Goal: Find specific page/section: Find specific page/section

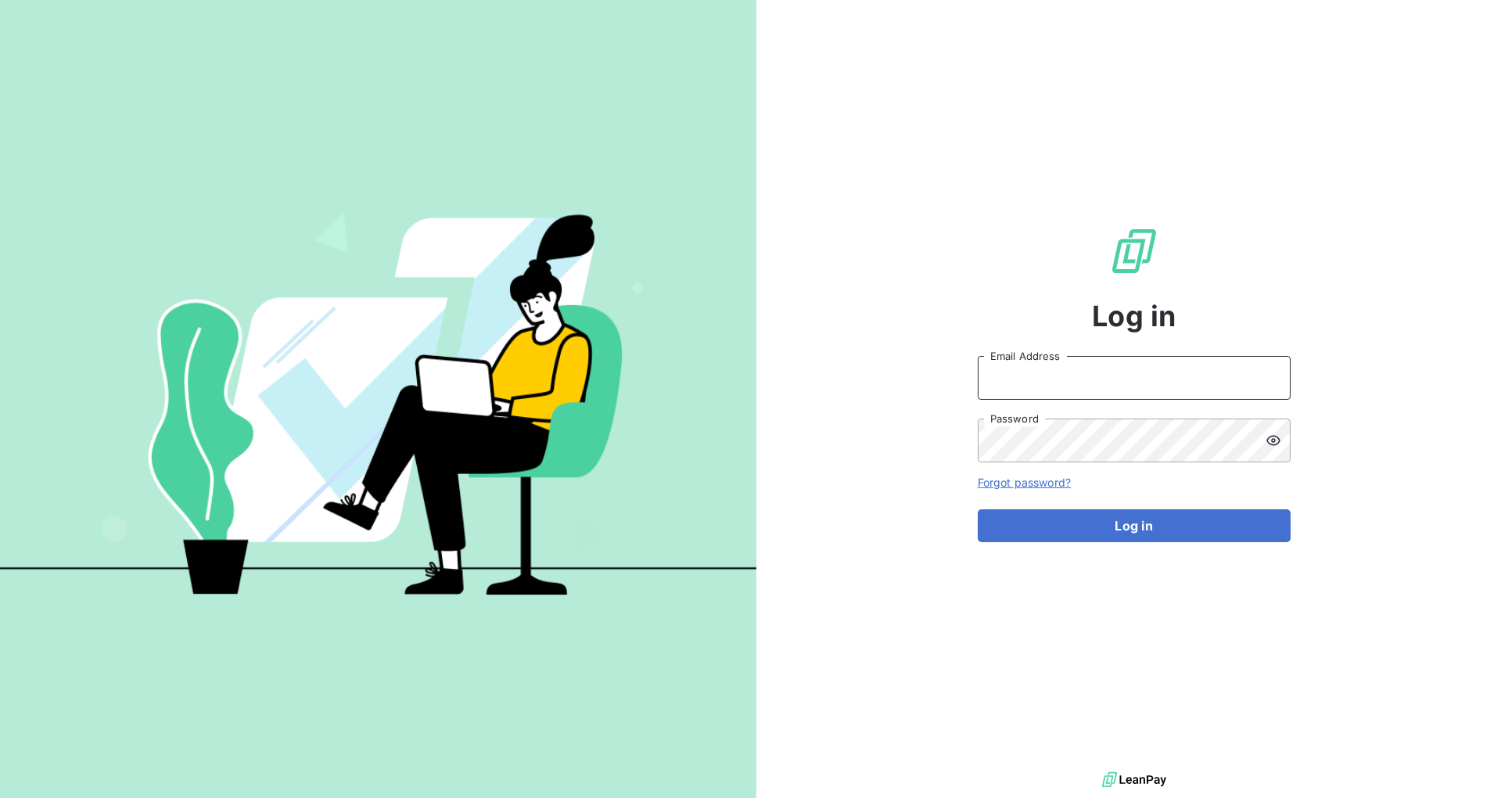
type input "[PERSON_NAME][EMAIL_ADDRESS][DOMAIN_NAME]"
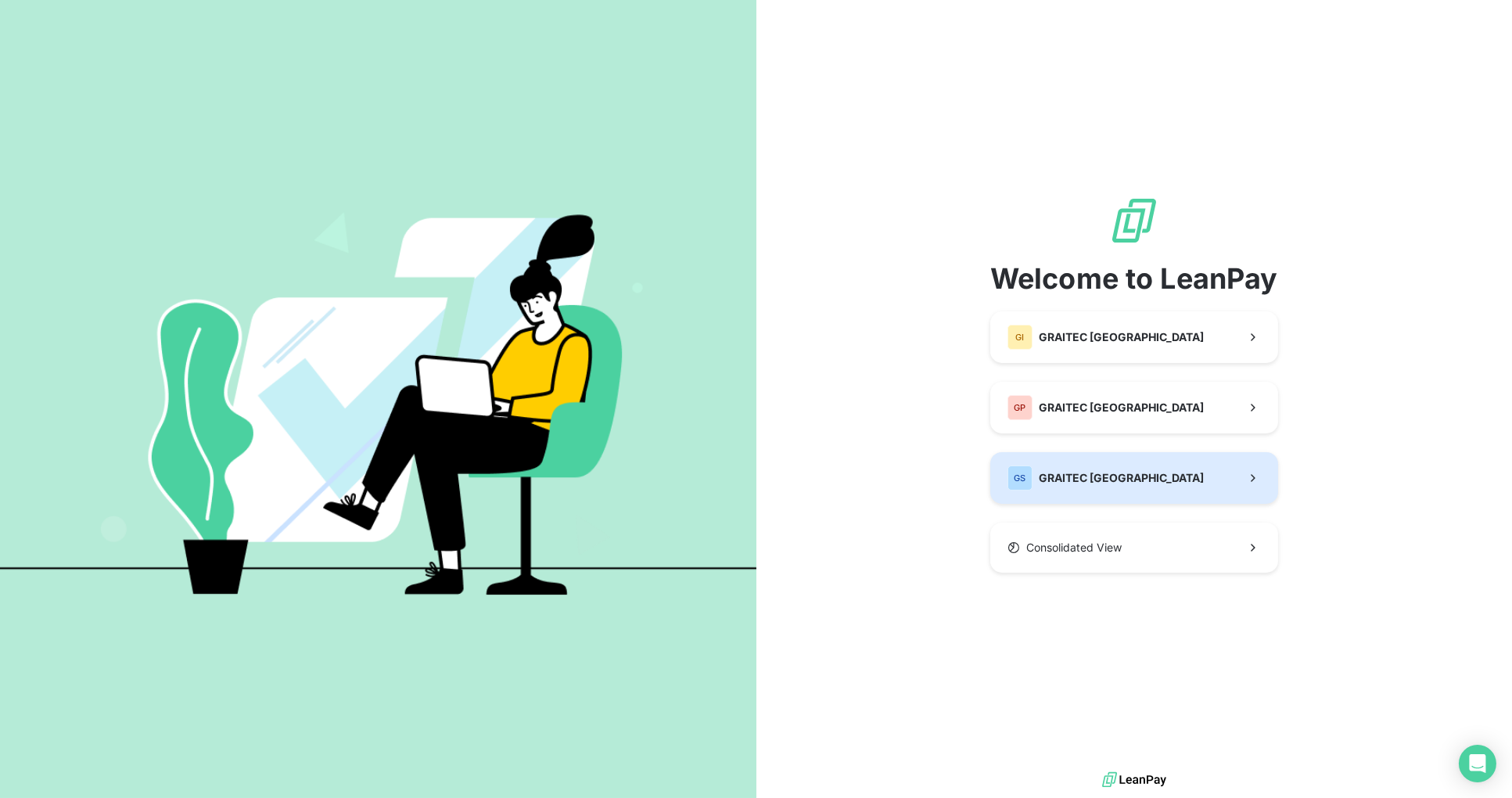
click at [1135, 481] on button "GS GRAITEC [GEOGRAPHIC_DATA]" at bounding box center [1134, 478] width 288 height 52
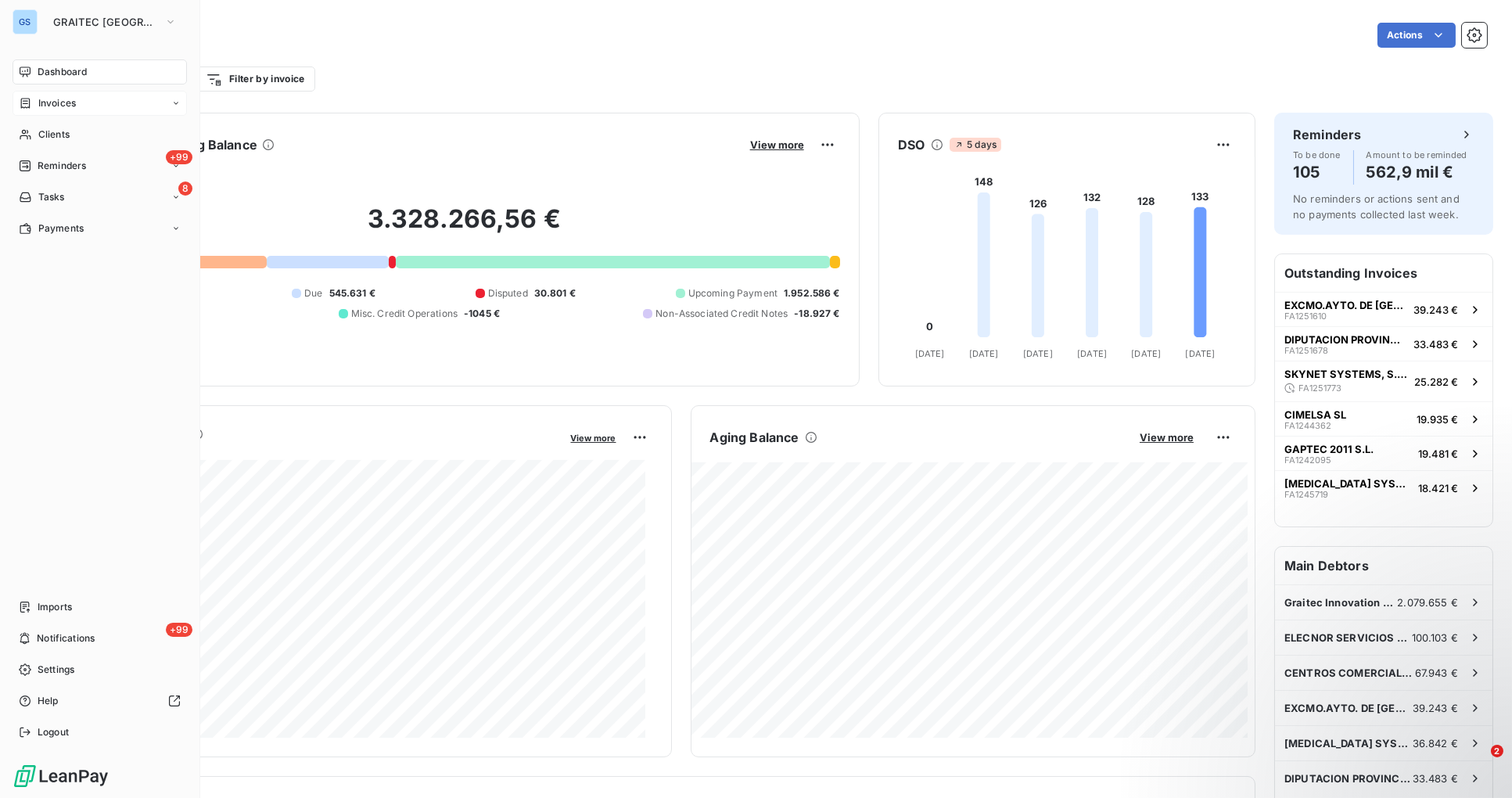
click at [63, 106] on span "Invoices" at bounding box center [57, 103] width 37 height 14
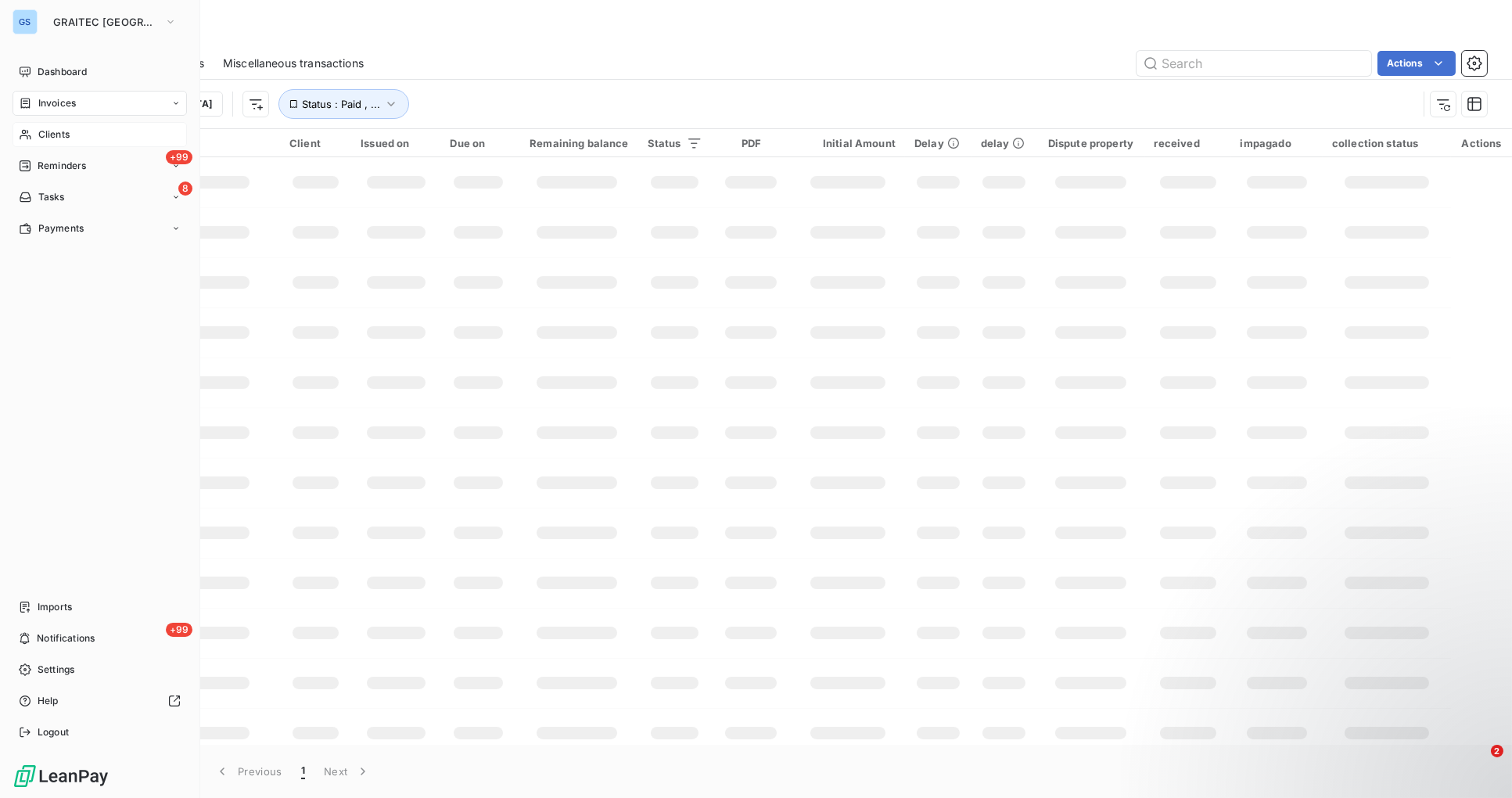
click at [37, 131] on div "Clients" at bounding box center [100, 135] width 175 height 25
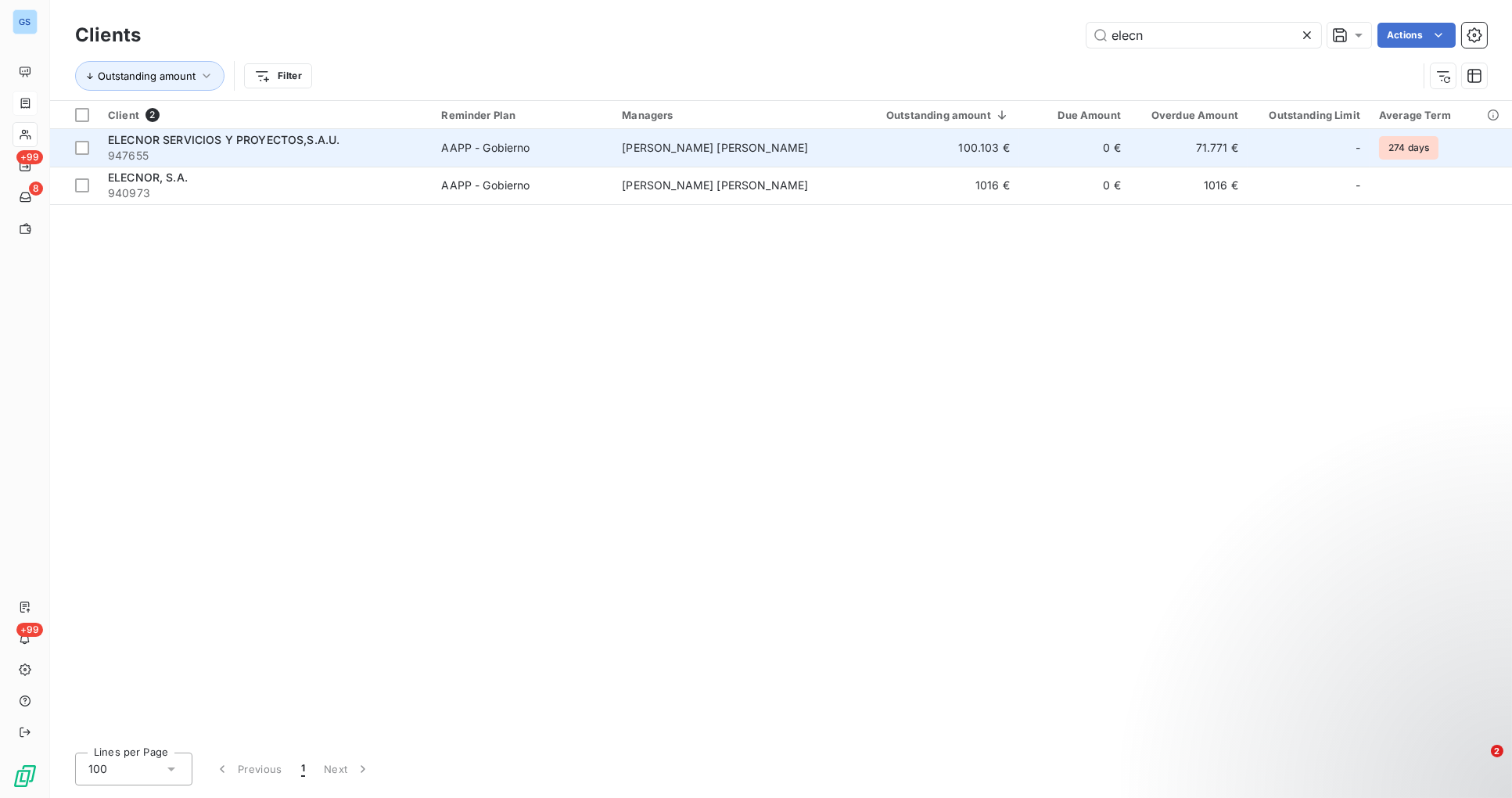
type input "elecn"
click at [529, 149] on div "AAPP - Gobierno" at bounding box center [485, 147] width 88 height 16
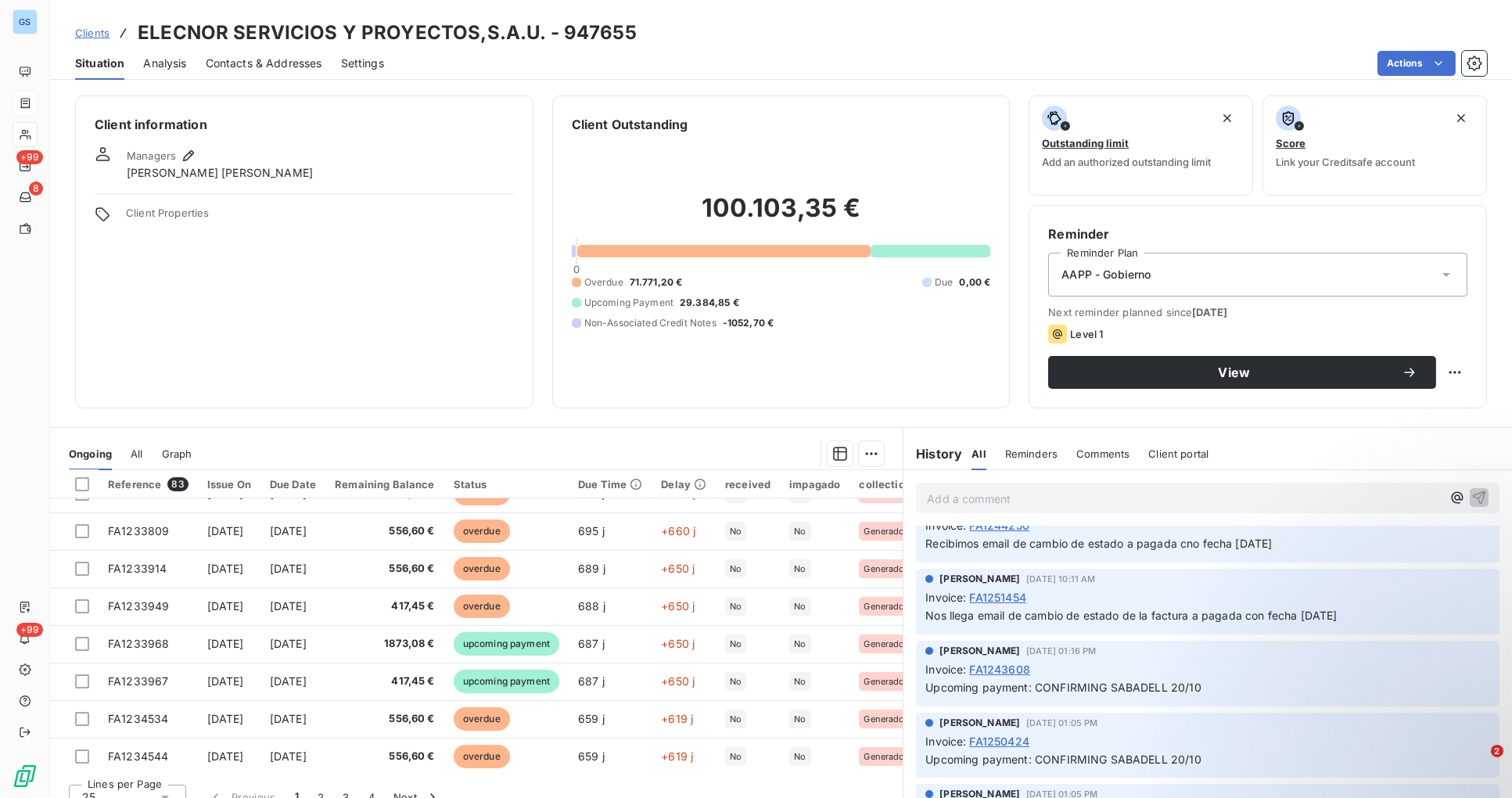
scroll to position [20, 0]
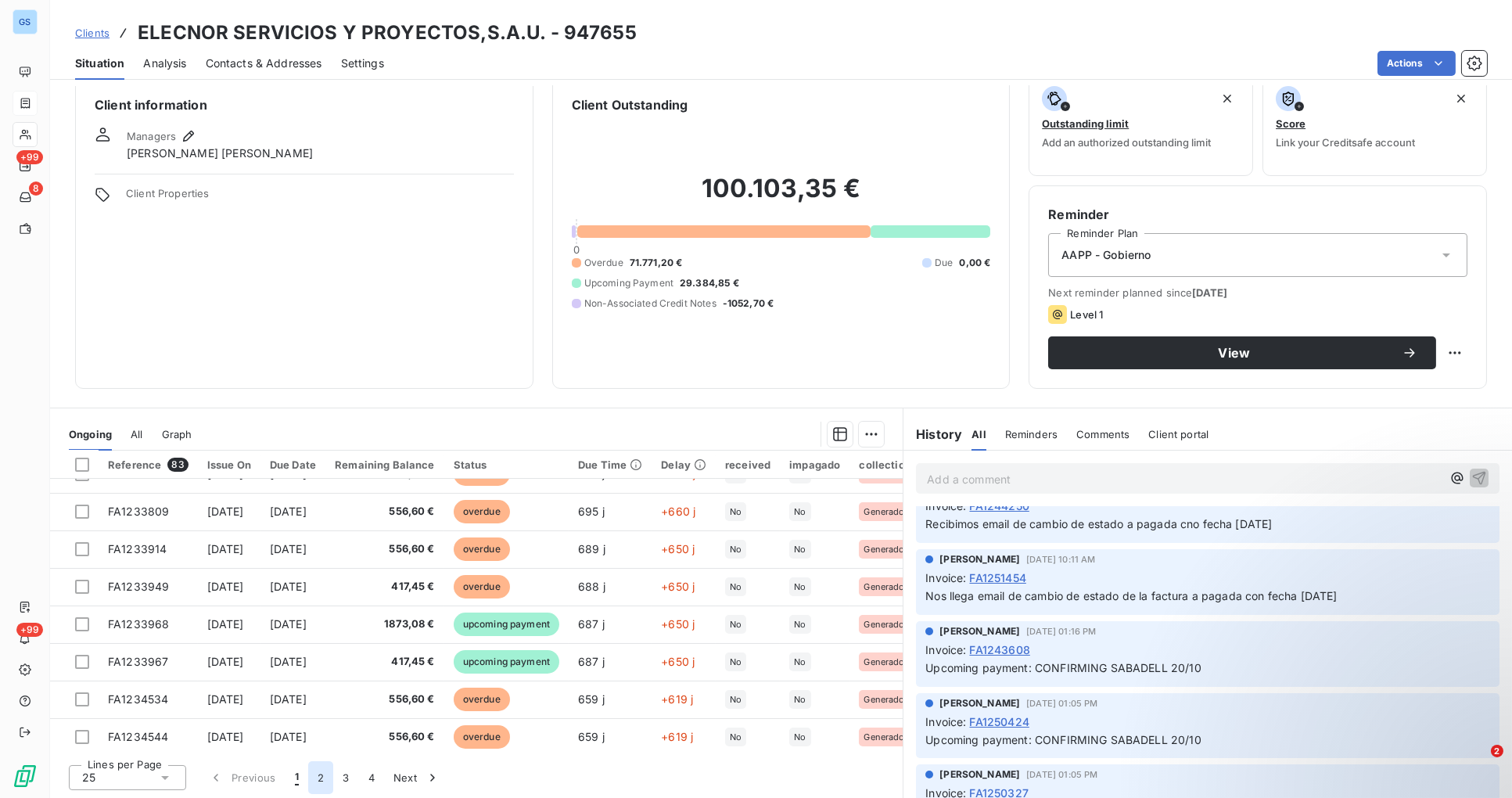
click at [321, 779] on button "2" at bounding box center [320, 777] width 25 height 32
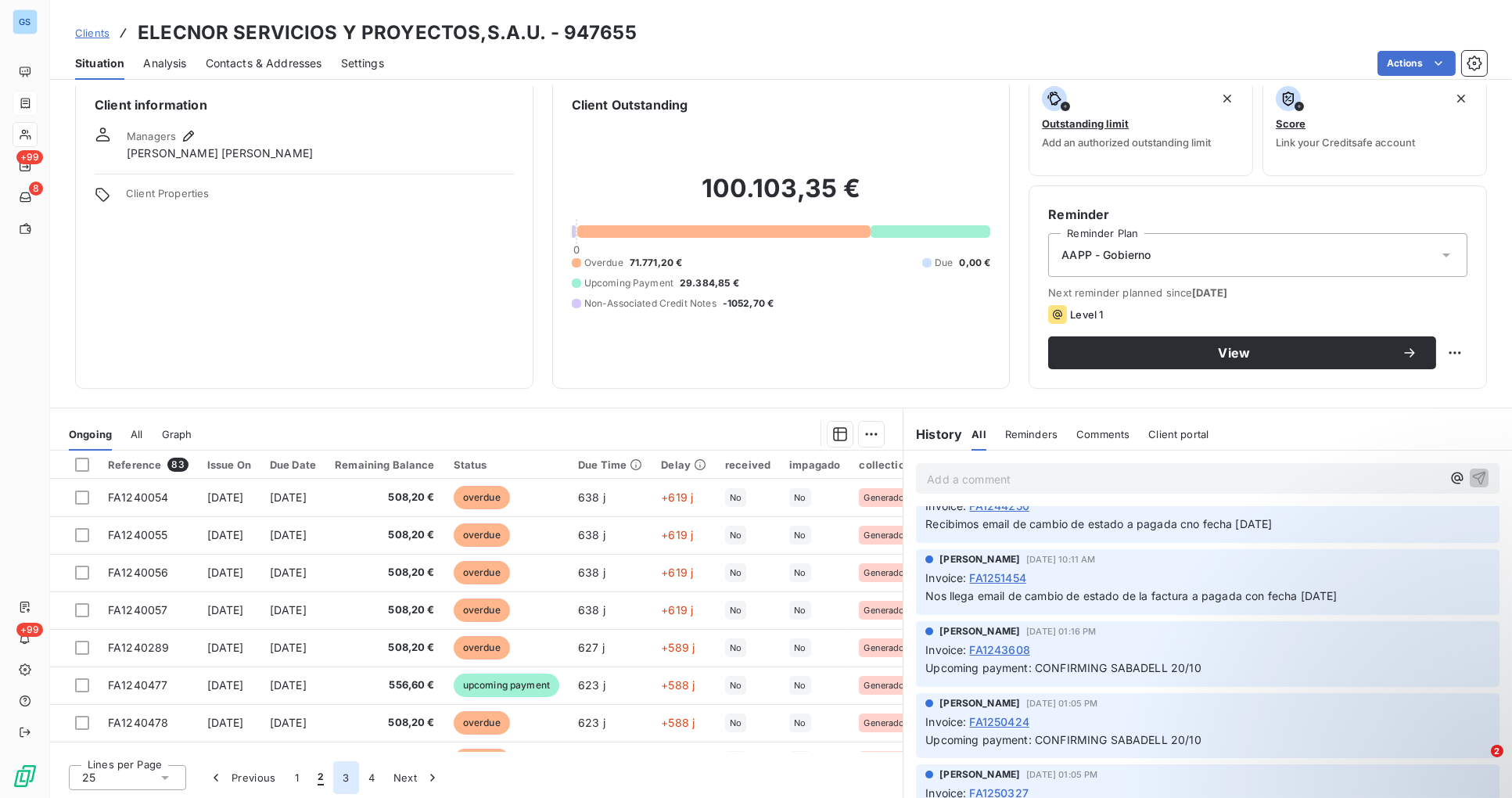
click at [344, 778] on button "3" at bounding box center [345, 777] width 25 height 32
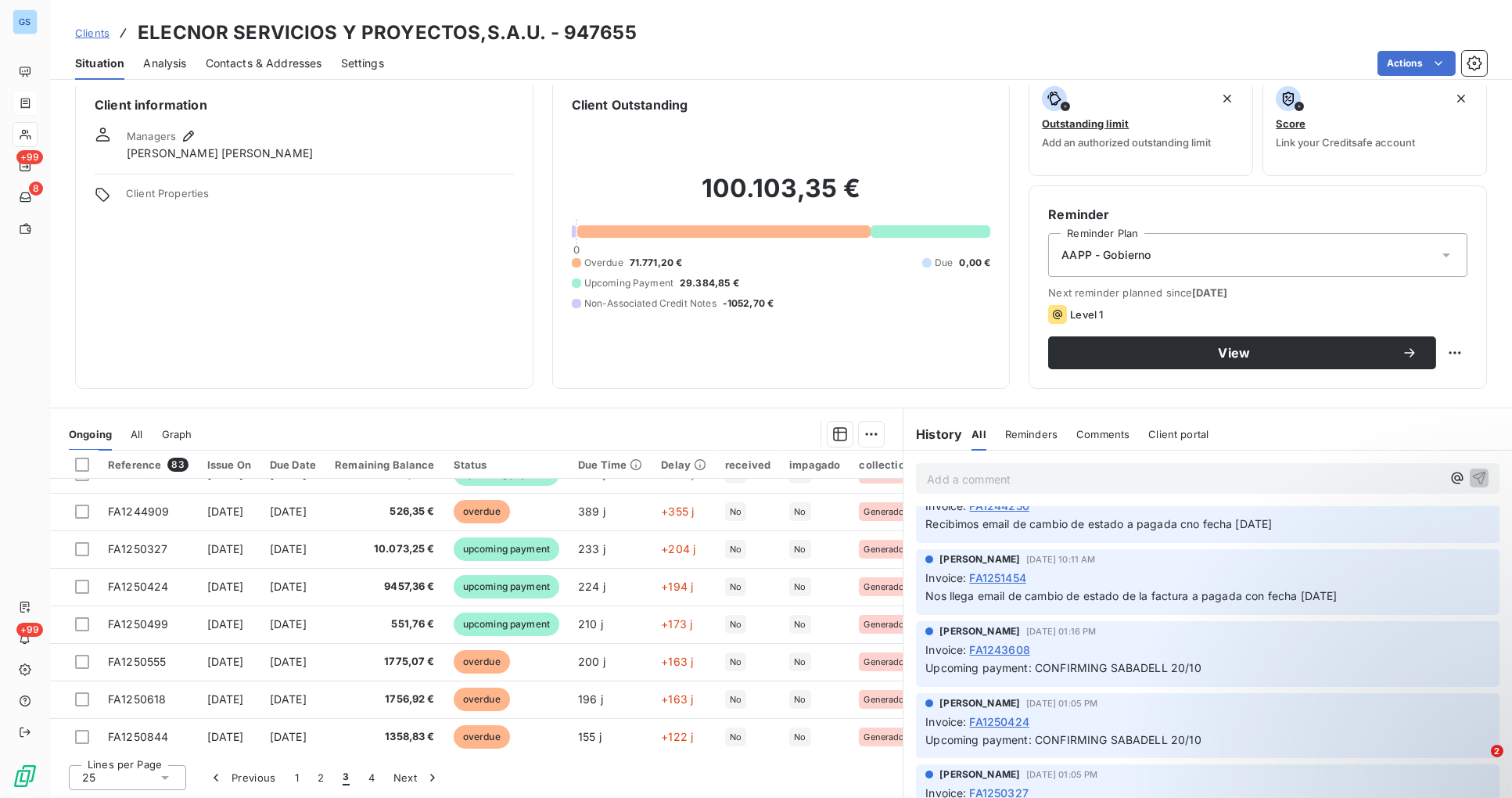
scroll to position [671, 0]
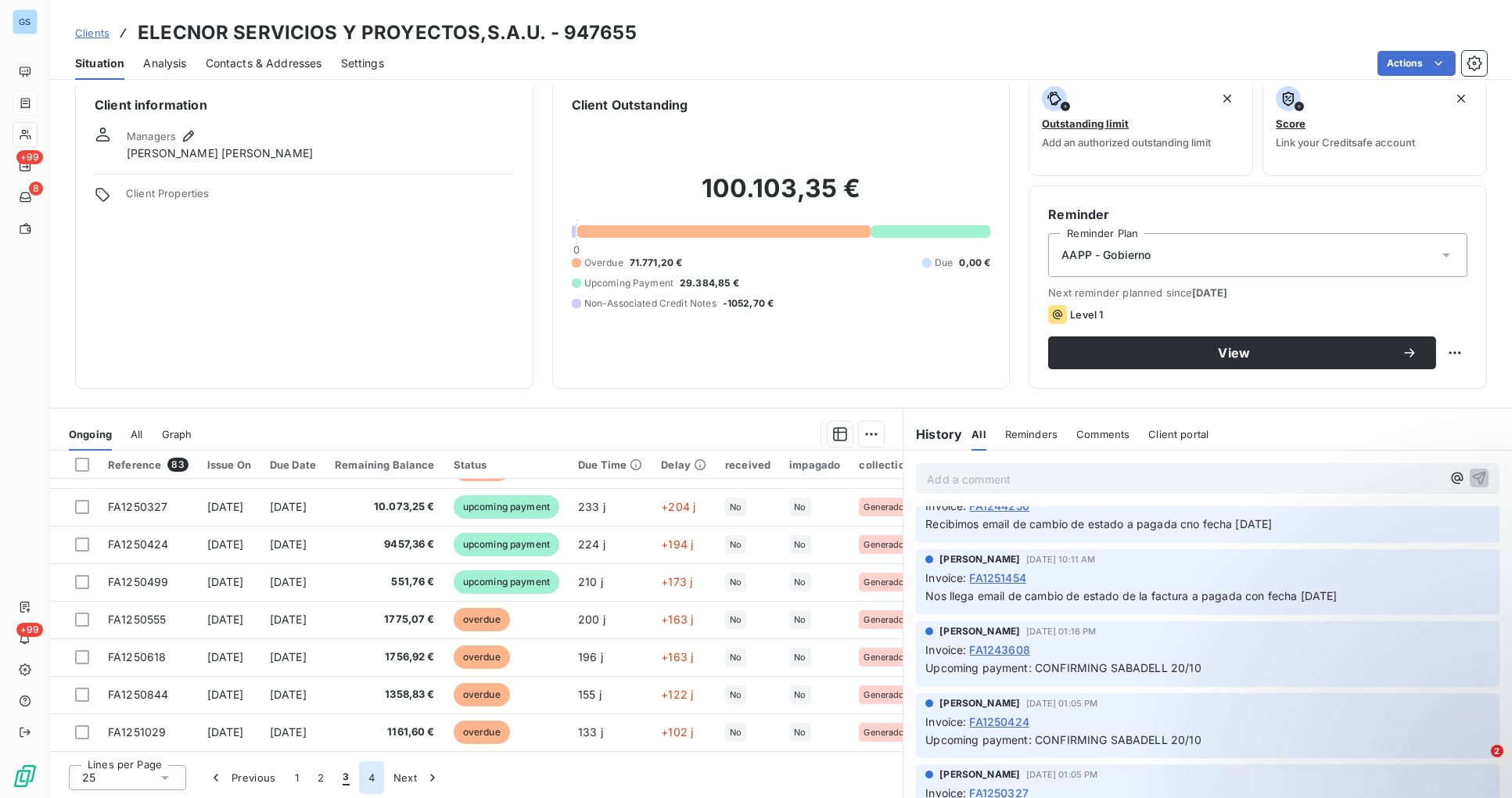
click at [362, 780] on button "4" at bounding box center [371, 777] width 25 height 32
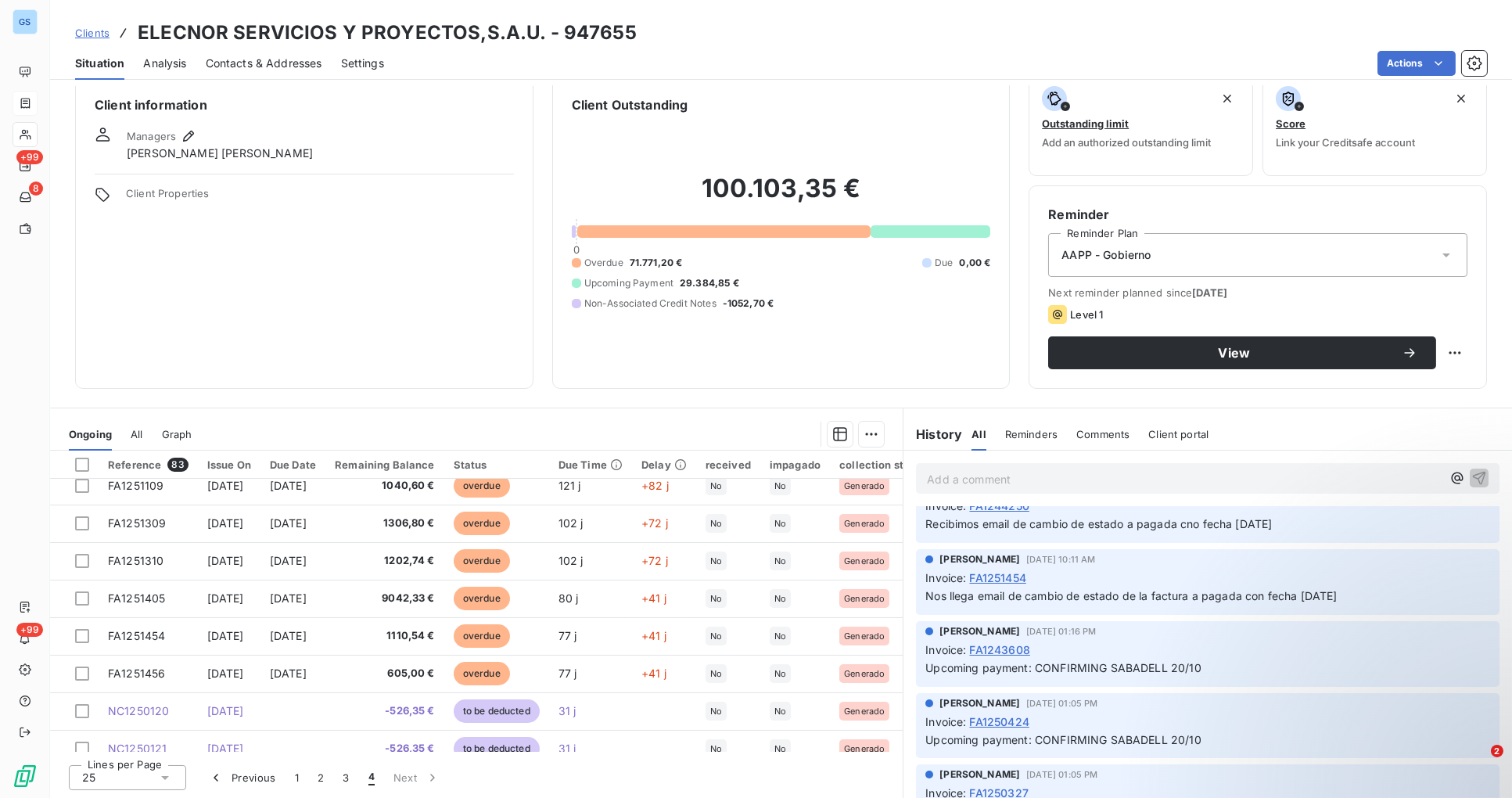
scroll to position [0, 0]
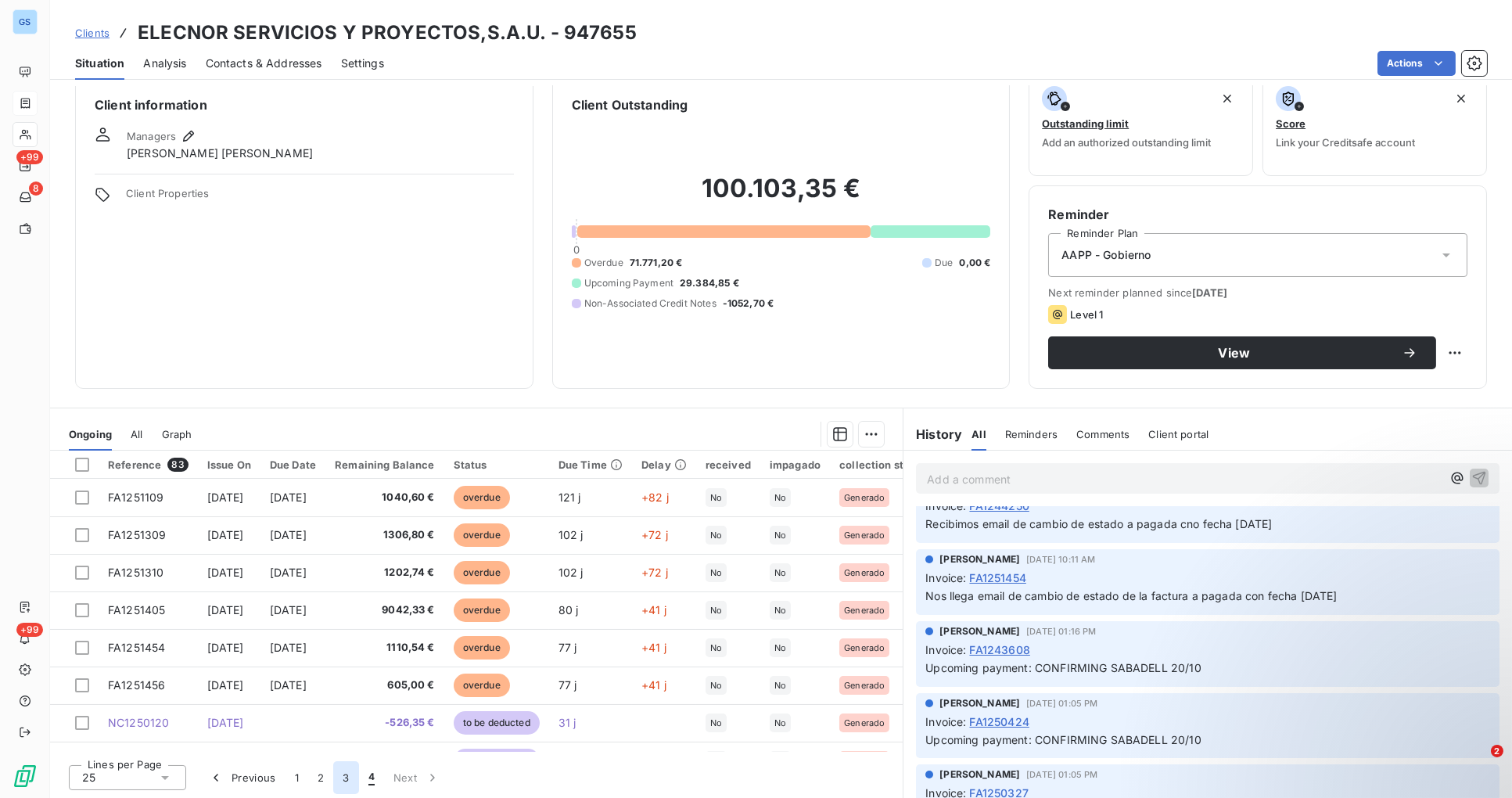
click at [345, 780] on button "3" at bounding box center [345, 777] width 25 height 32
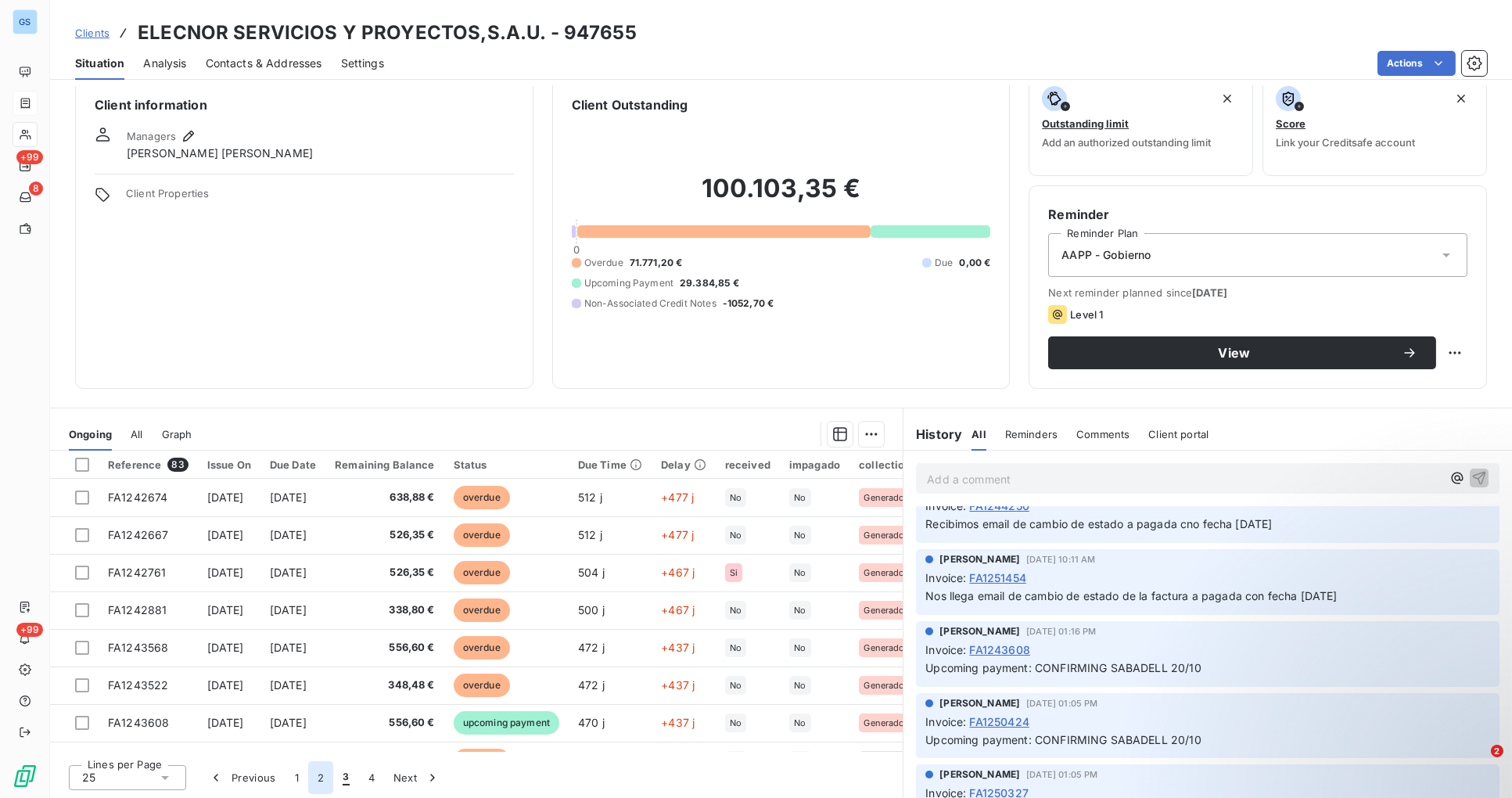
click at [316, 777] on button "2" at bounding box center [320, 777] width 25 height 32
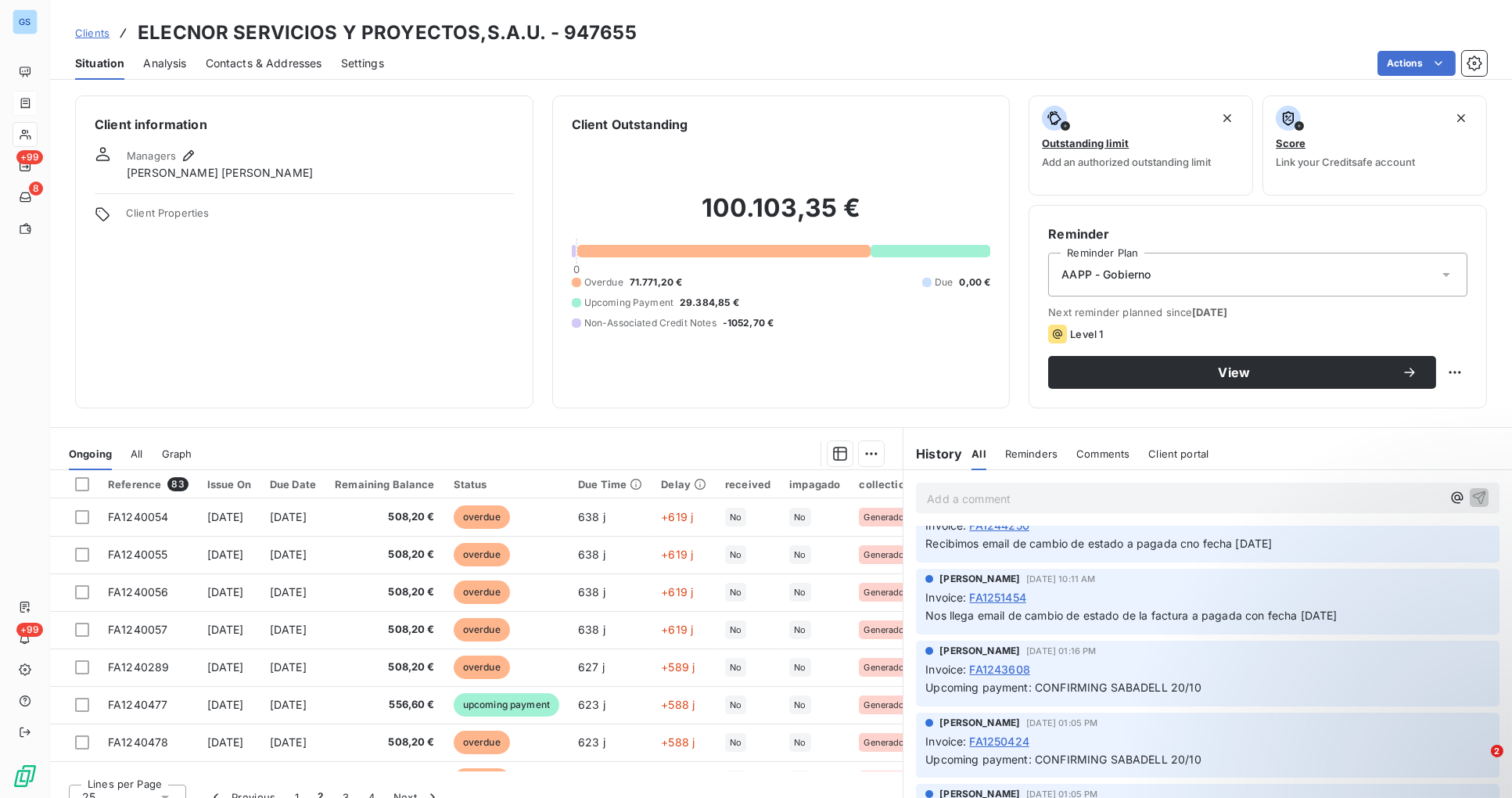
click at [98, 33] on span "Clients" at bounding box center [92, 32] width 34 height 12
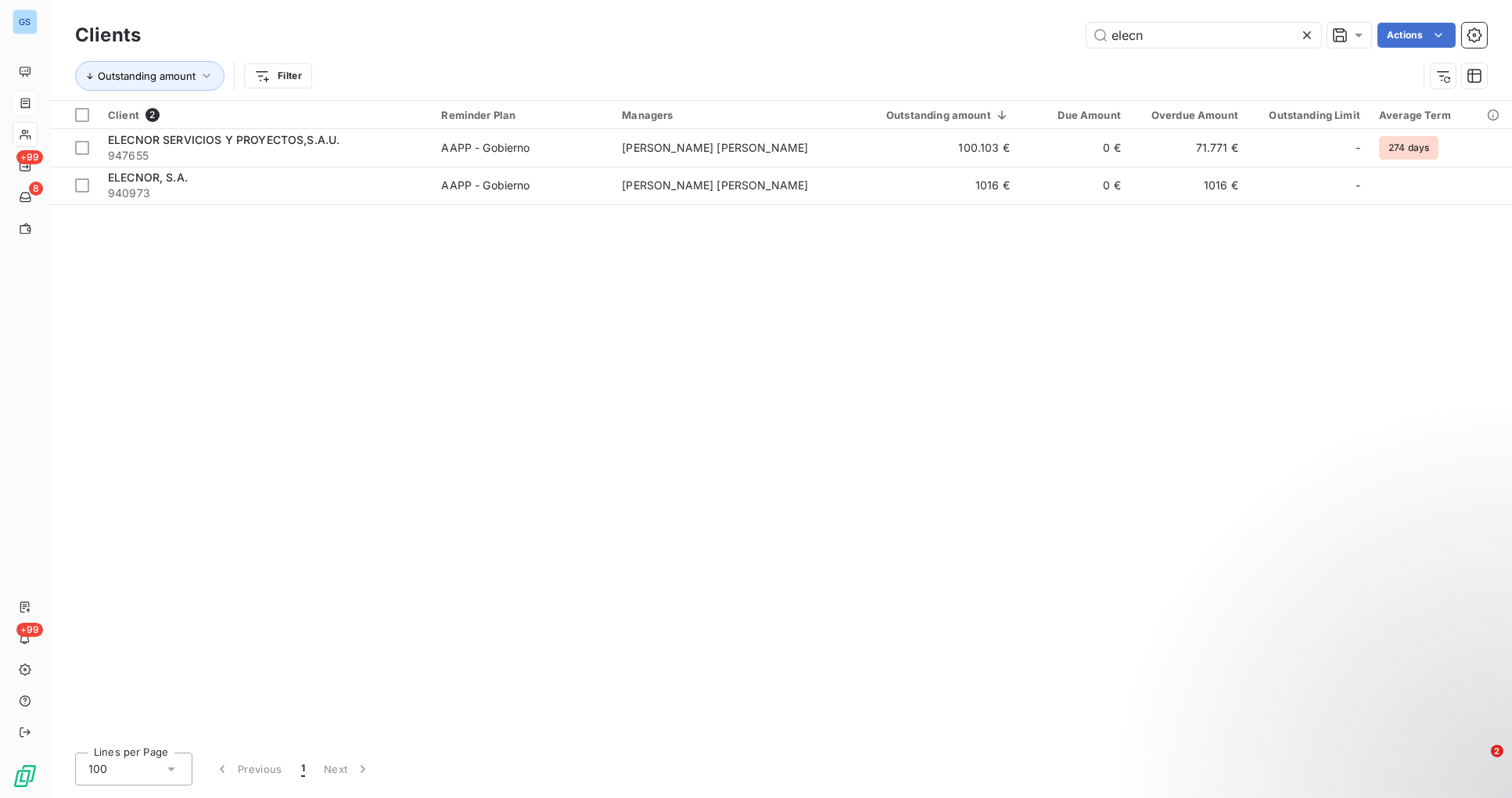
drag, startPoint x: 1163, startPoint y: 35, endPoint x: 1052, endPoint y: 32, distance: 111.0
click at [1052, 32] on div "elecn Actions" at bounding box center [823, 35] width 1327 height 25
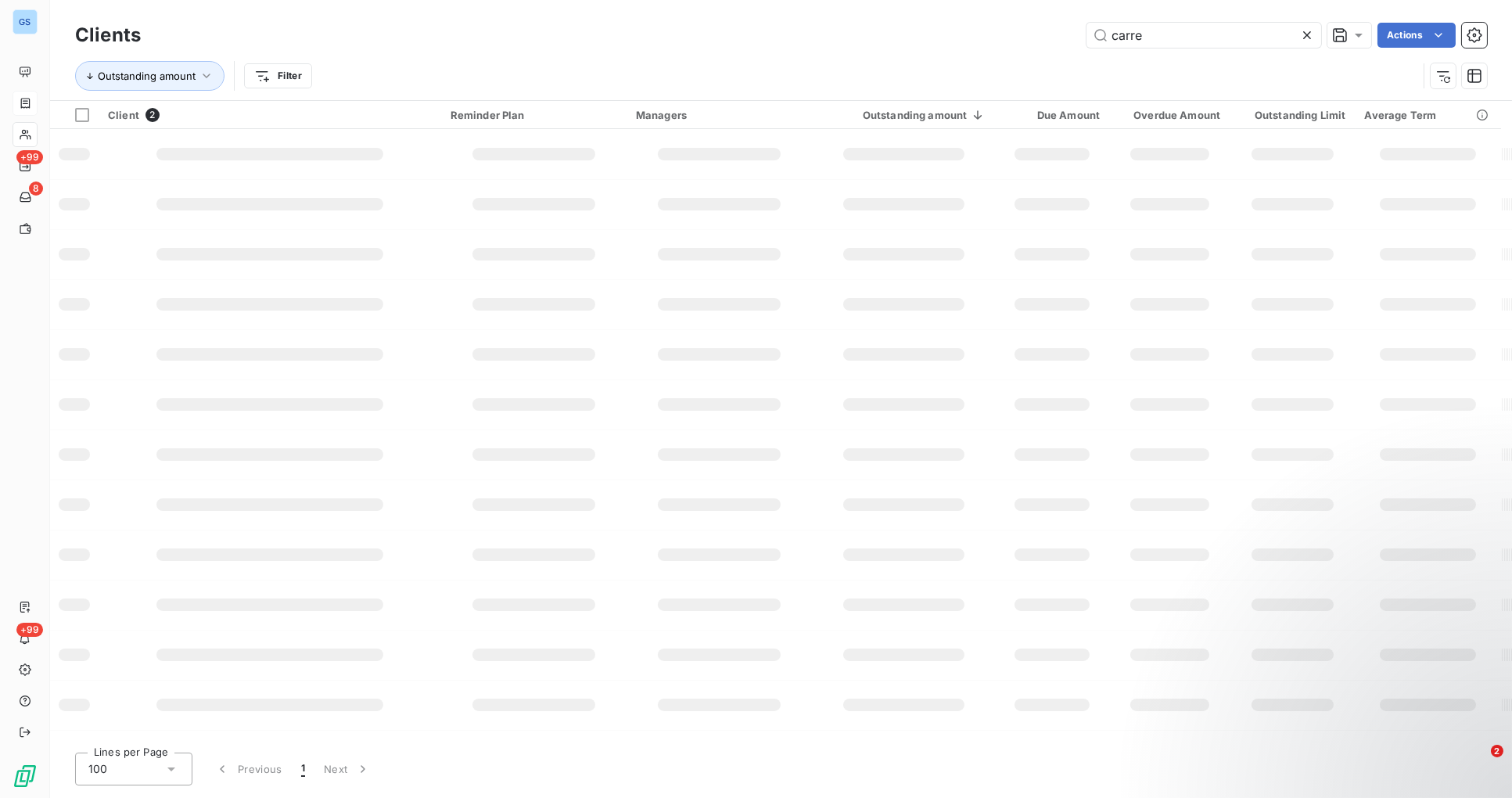
type input "carre"
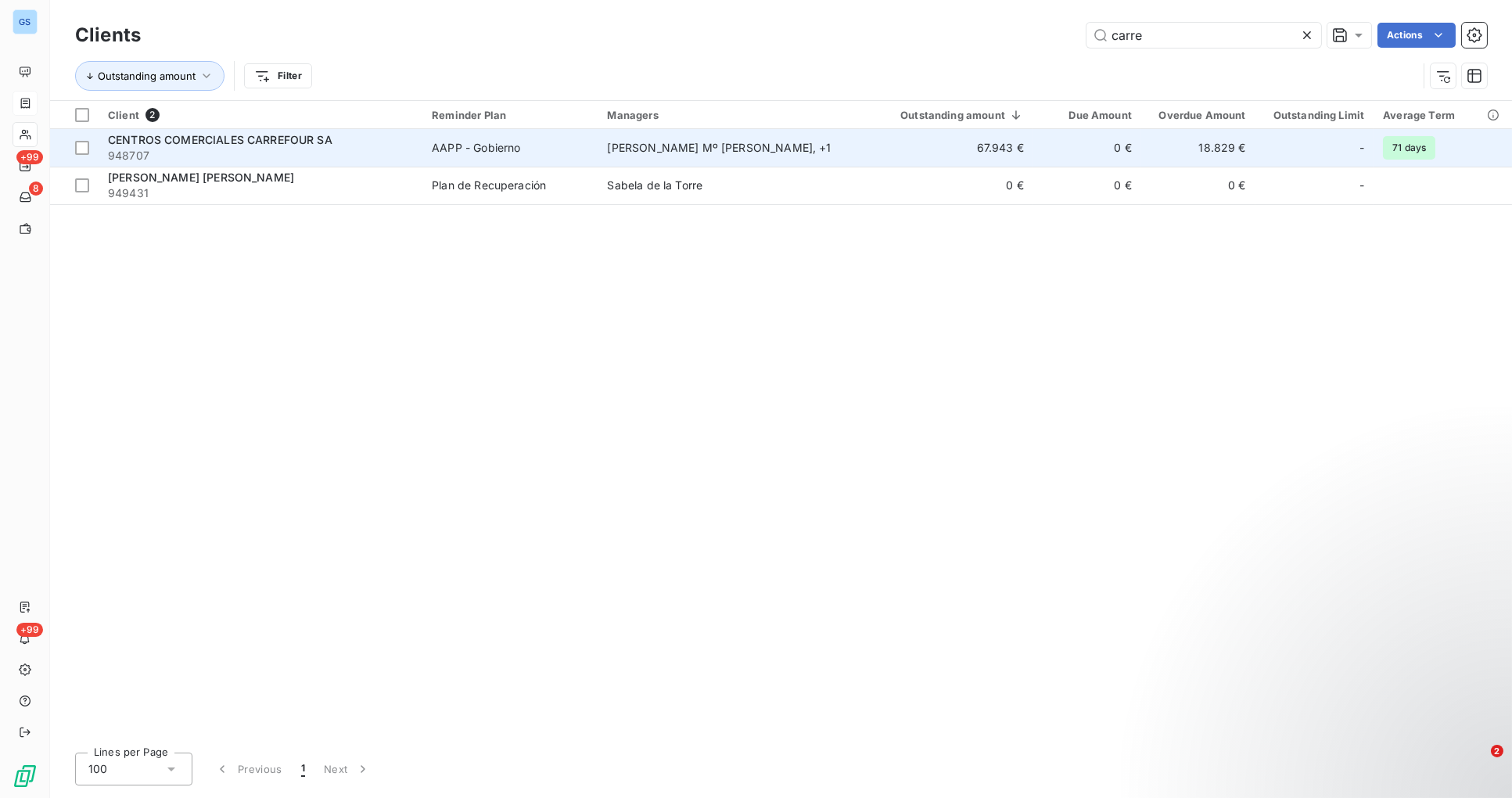
click at [698, 157] on td "[PERSON_NAME] Mº [PERSON_NAME] , + 1" at bounding box center [729, 147] width 261 height 37
